Goal: Answer question/provide support

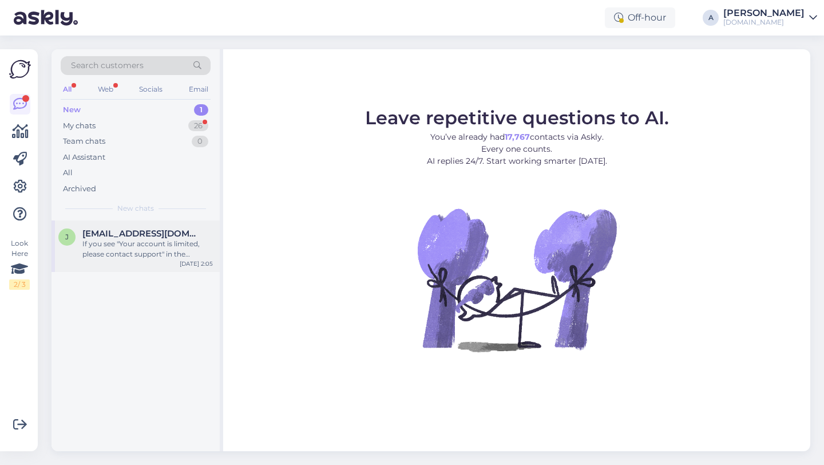
click at [156, 236] on span "[EMAIL_ADDRESS][DOMAIN_NAME]" at bounding box center [141, 233] width 119 height 10
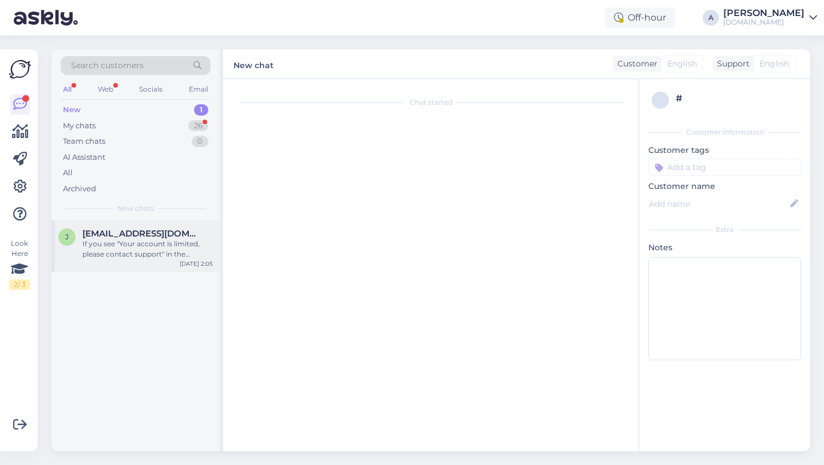
scroll to position [53, 0]
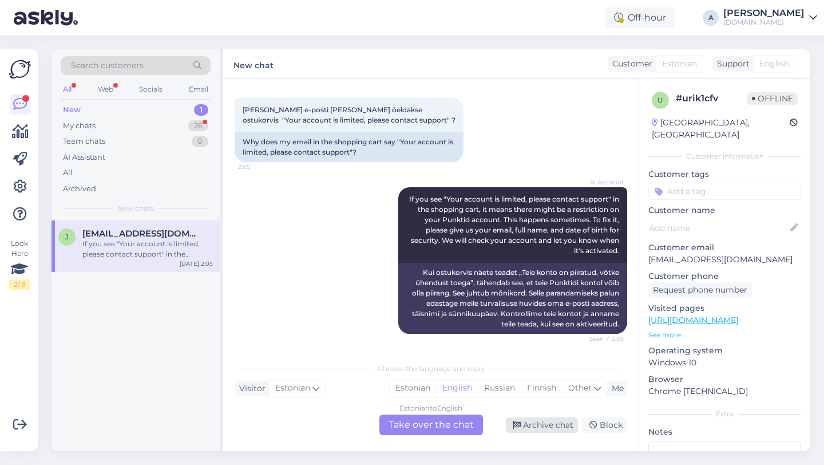
click at [553, 422] on div "Archive chat" at bounding box center [542, 424] width 72 height 15
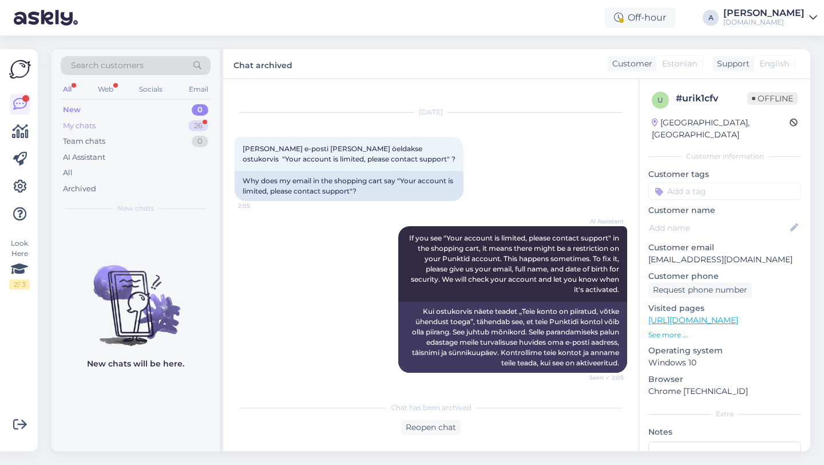
click at [197, 128] on div "26" at bounding box center [198, 125] width 20 height 11
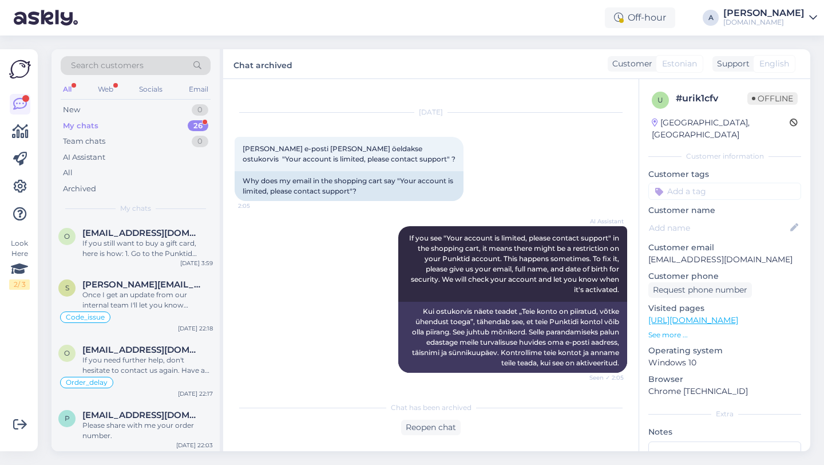
scroll to position [0, 0]
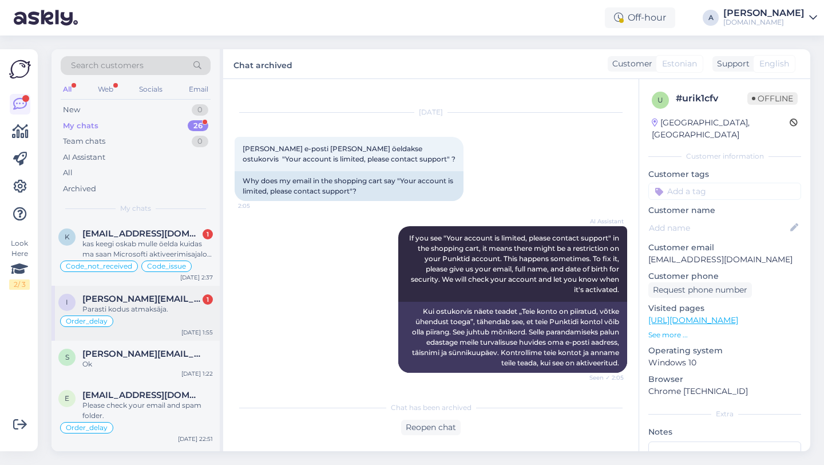
click at [152, 311] on div "Parasti kodus atmaksāja." at bounding box center [147, 309] width 130 height 10
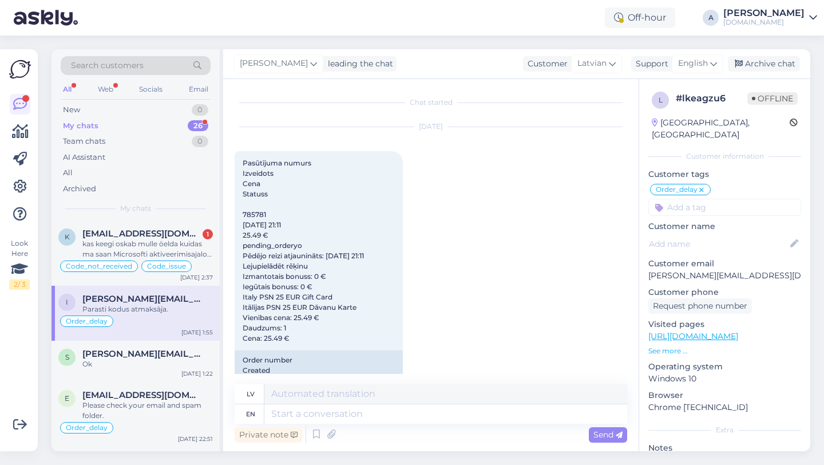
scroll to position [6317, 0]
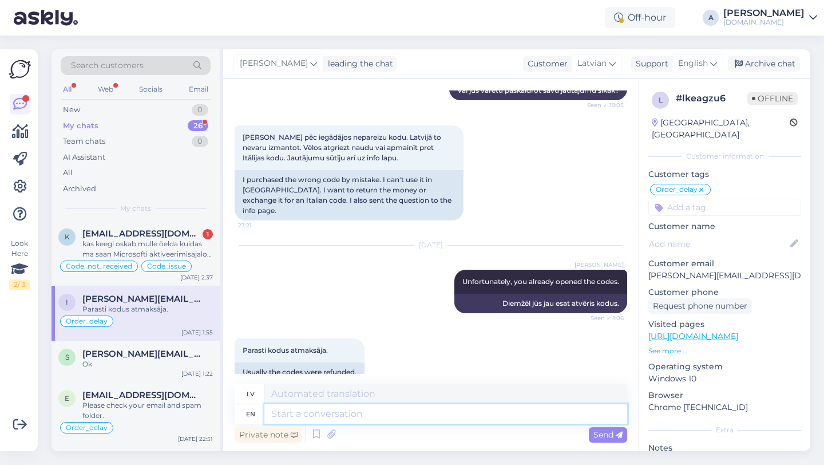
click at [310, 419] on textarea at bounding box center [445, 413] width 363 height 19
type textarea "Not"
type textarea "Nav"
type textarea "Not i"
type textarea "Ne es"
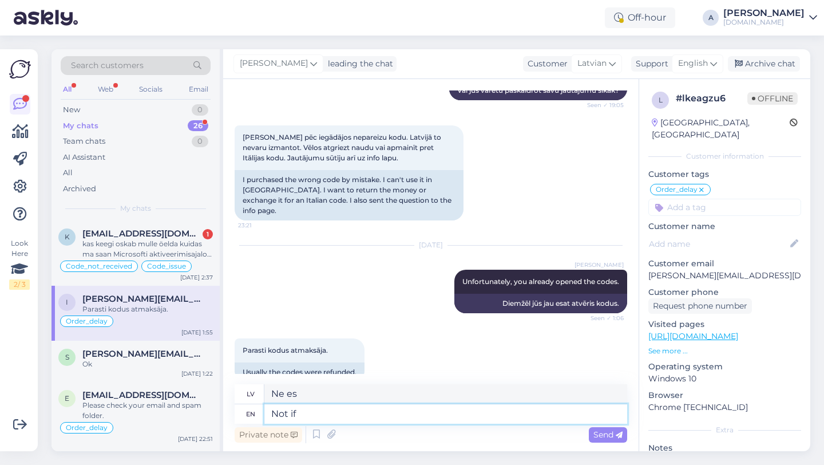
type textarea "Not if"
type textarea "Ne tad, ja"
type textarea "Not if the code is o"
type textarea "Ne tad, ja kods ir"
type textarea "Not if the code is open."
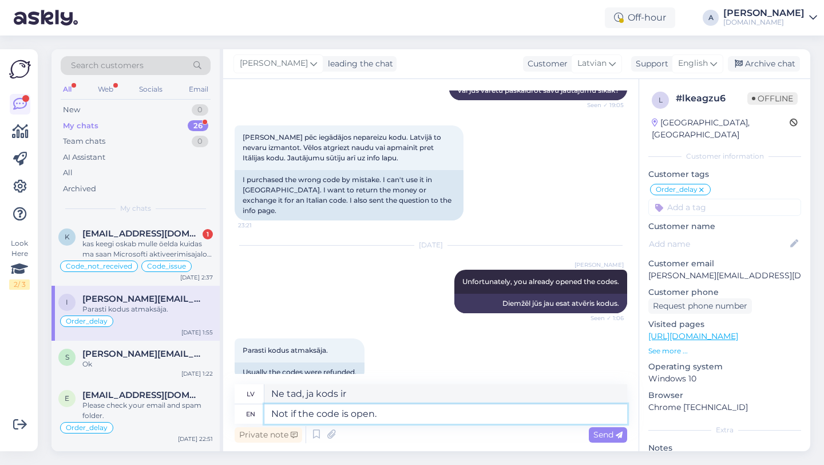
type textarea "Ne tad, ja kods ir atvērts."
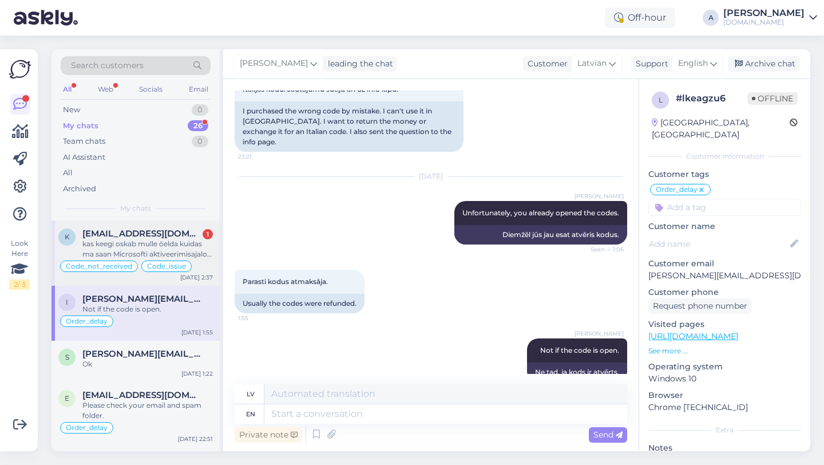
click at [110, 242] on div "kas keegi oskab mulle öelda kuidas ma saan Microsofti aktiveerimisajaloo ?" at bounding box center [147, 249] width 130 height 21
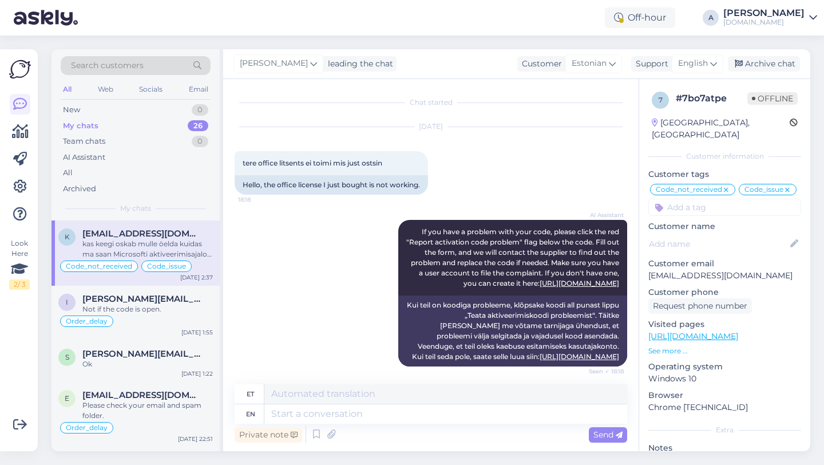
scroll to position [2241, 0]
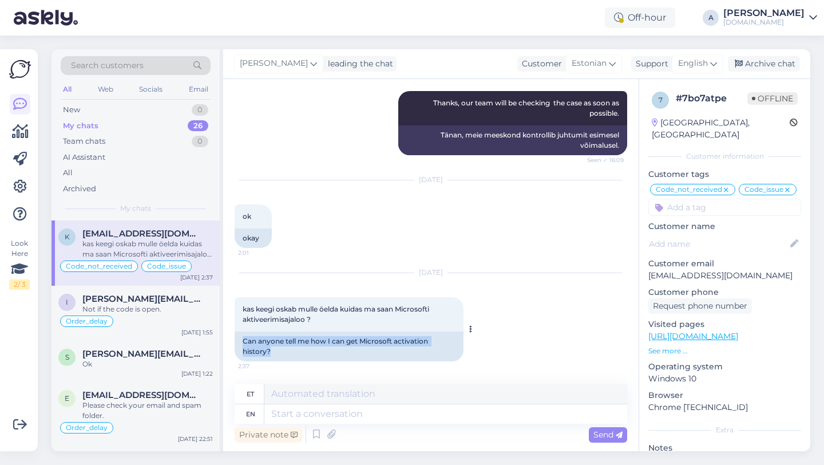
drag, startPoint x: 282, startPoint y: 350, endPoint x: 242, endPoint y: 334, distance: 42.9
click at [242, 334] on div "Can anyone tell me how I can get Microsoft activation history?" at bounding box center [349, 346] width 229 height 30
copy div "Can anyone tell me how I can get Microsoft activation history?"
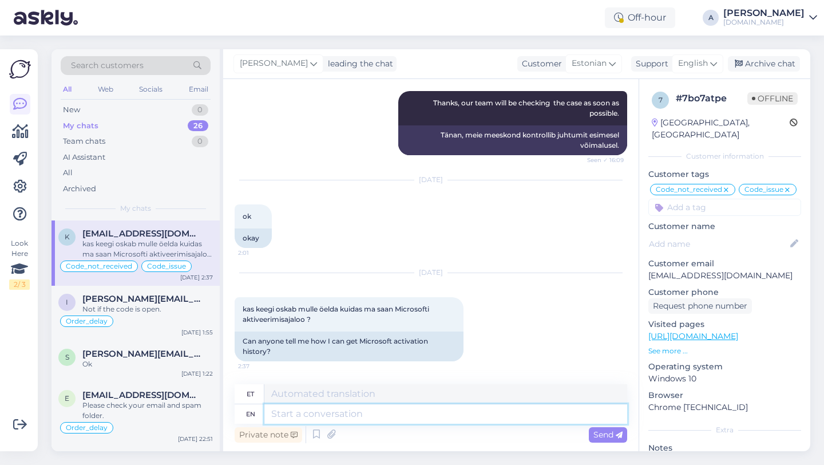
click at [316, 415] on textarea at bounding box center [445, 413] width 363 height 19
paste textarea "For the activation history on a device, go to Settings > Update & Security > Ac…"
type textarea "For the activation history on a device, go to Settings > Update & Security > Ac…"
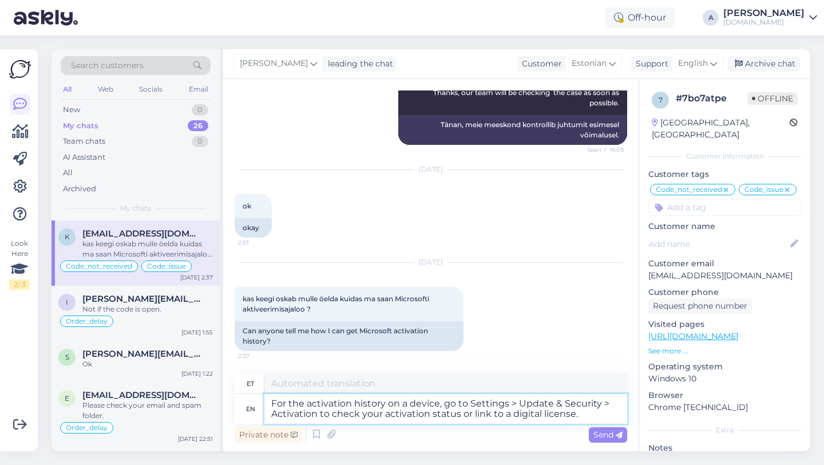
type textarea "Seadme aktiveerimisajaloo vaatamiseks minge menüüsse Seaded > Värskendamine ja …"
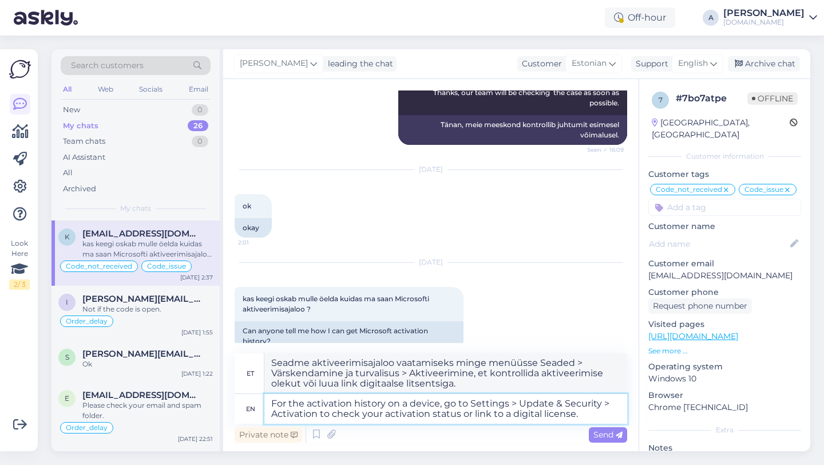
type textarea "For the activation history on a device, go to Settings > Update & Security > Ac…"
drag, startPoint x: 589, startPoint y: 413, endPoint x: 280, endPoint y: 386, distance: 310.8
click at [280, 386] on div "et [PERSON_NAME] aktiveerimisajaloo vaatamiseks minge menüüsse Seaded > Värsken…" at bounding box center [431, 388] width 393 height 70
paste textarea
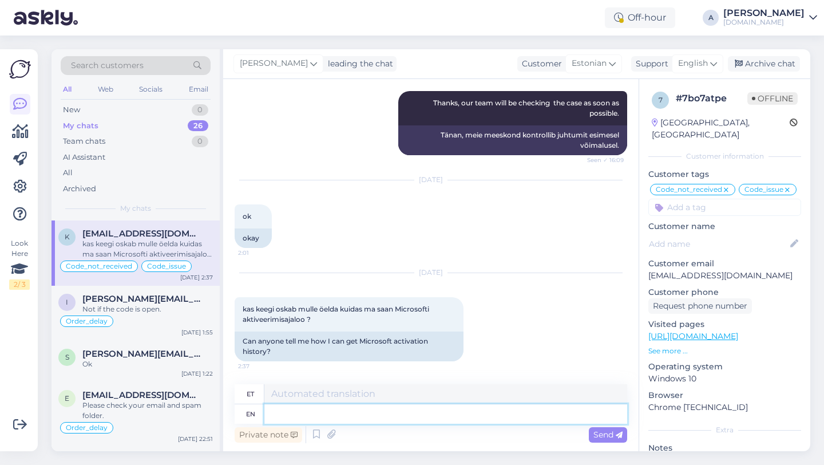
click at [320, 419] on textarea at bounding box center [445, 413] width 363 height 19
paste textarea
click at [306, 415] on textarea at bounding box center [445, 413] width 363 height 19
paste textarea "button"
type textarea "button"
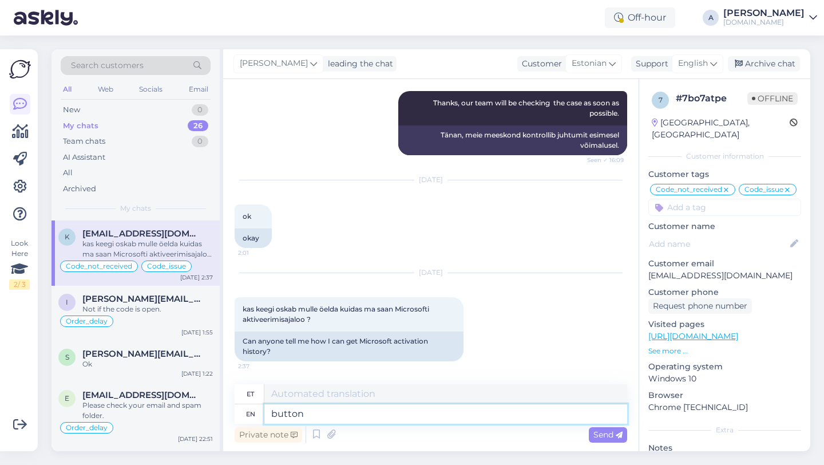
type textarea "[PERSON_NAME]"
click at [323, 415] on textarea at bounding box center [445, 413] width 363 height 19
paste textarea "select the Start button, and then select Settings > Update & Security > Activat…"
type textarea "select the Start button, and then select Settings > Update & Security > Activat…"
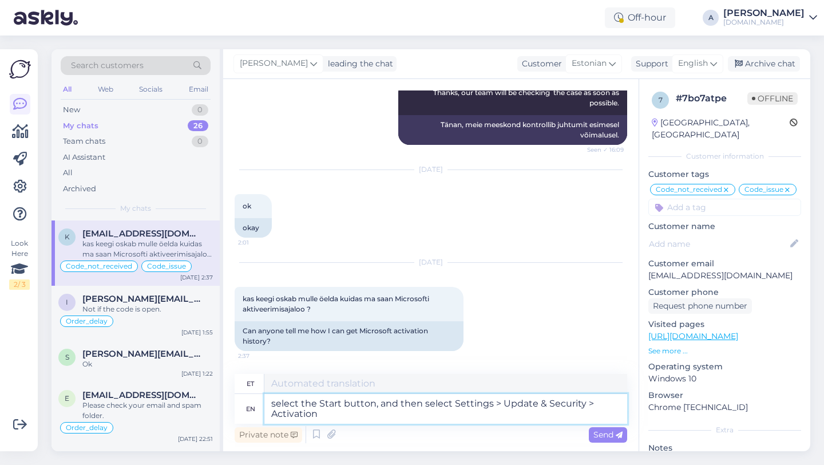
type textarea "Valige [PERSON_NAME] Start ja seejärel valige Sätted > Värskendamine ja turvali…"
click at [281, 400] on textarea "select the Start button, and then select Settings > Update & Security > Activat…" at bounding box center [445, 409] width 363 height 30
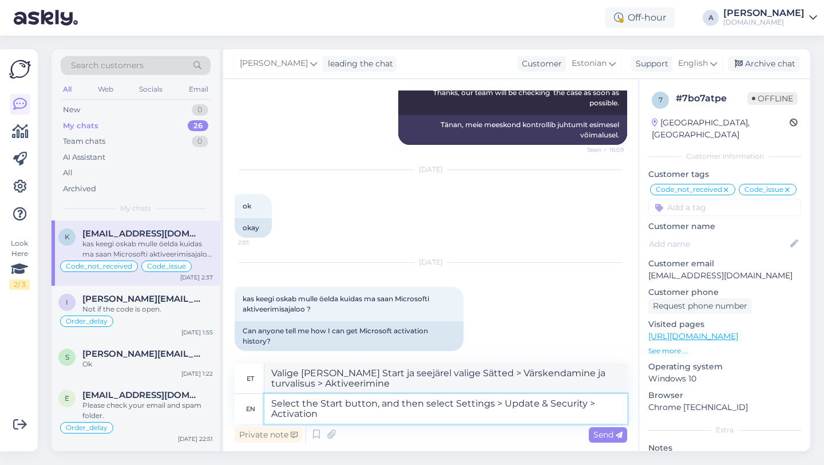
click at [333, 413] on textarea "Select the Start button, and then select Settings > Update & Security > Activat…" at bounding box center [445, 409] width 363 height 30
type textarea "Select the Start button, and then select Settings > Update & Security > Activat…"
type textarea "Valige [PERSON_NAME] Start ja seejärel valige Sätted > Värskendamine ja turvali…"
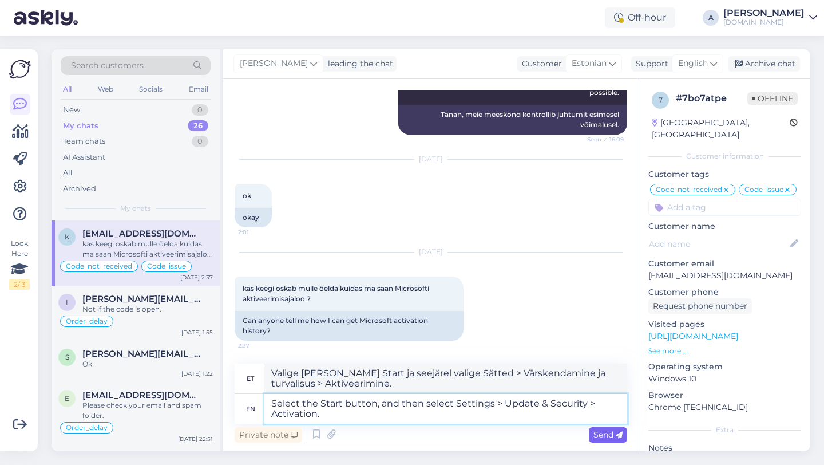
type textarea "Select the Start button, and then select Settings > Update & Security > Activat…"
click at [599, 434] on span "Send" at bounding box center [607, 434] width 29 height 10
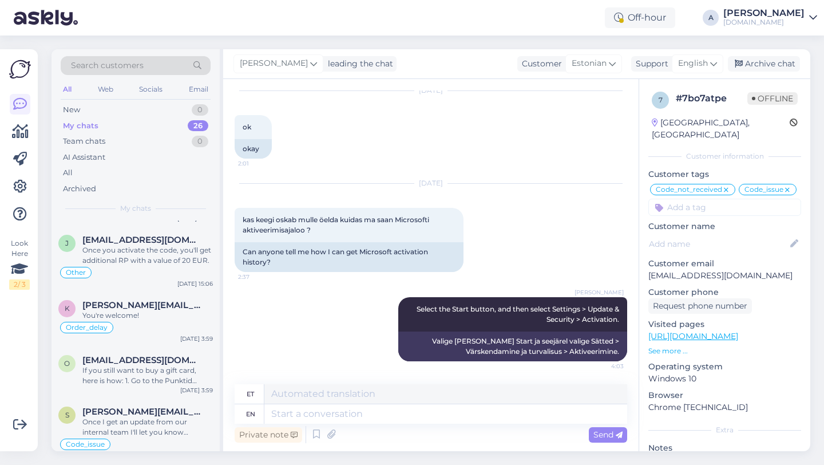
scroll to position [0, 0]
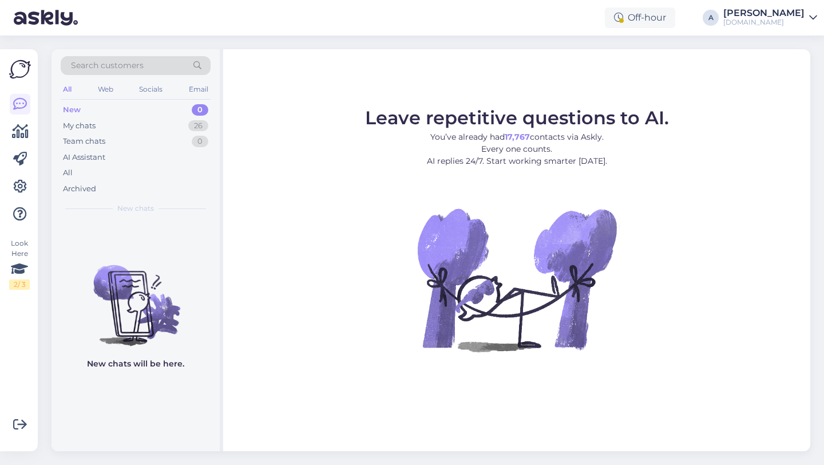
click at [737, 362] on figure "Leave repetitive questions to AI. You’ve already had 17,767 contacts via Askly.…" at bounding box center [517, 246] width 567 height 274
